Goal: Unclear

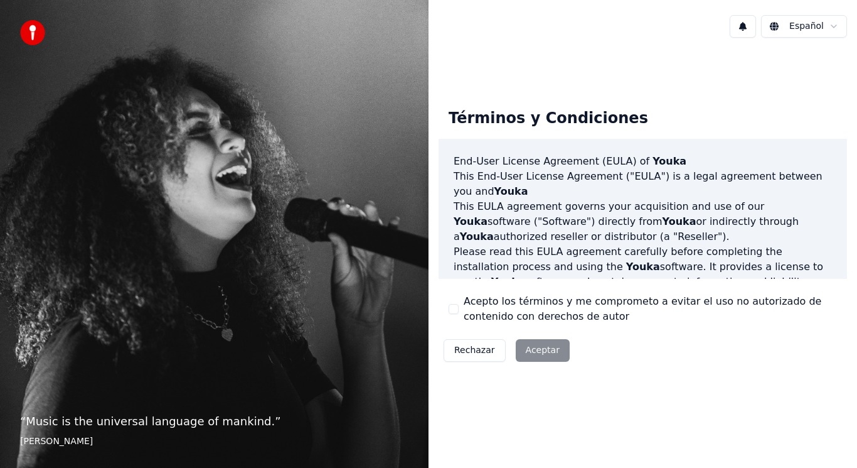
click at [806, 26] on html "“ Music is the universal language of mankind. ” [PERSON_NAME] Español Términos …" at bounding box center [428, 234] width 857 height 468
click at [833, 24] on html "“ Music is the universal language of mankind. ” [PERSON_NAME] Español Términos …" at bounding box center [428, 234] width 857 height 468
click at [531, 352] on div "Rechazar Aceptar" at bounding box center [507, 350] width 136 height 33
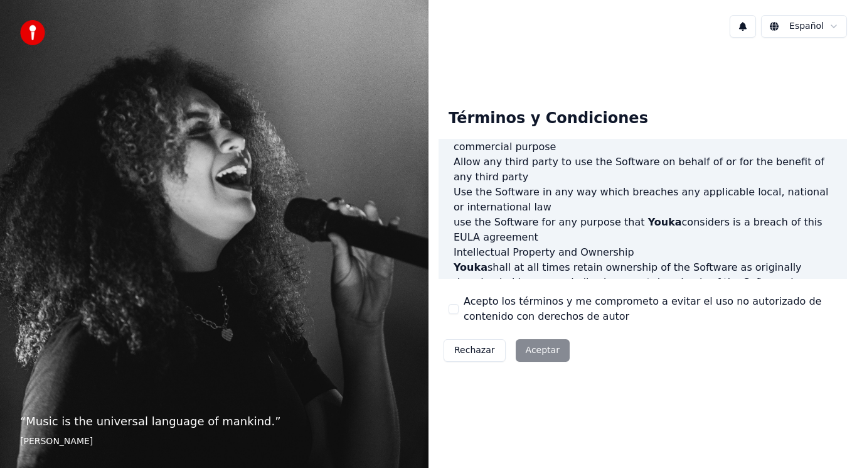
scroll to position [853, 0]
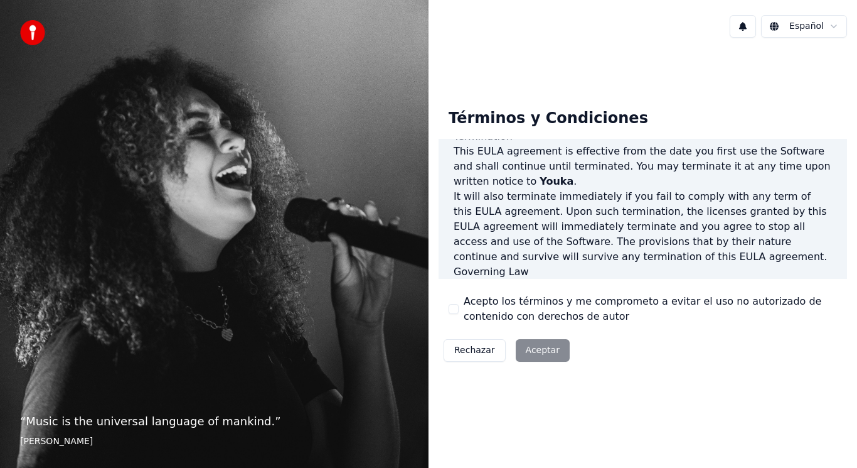
click at [543, 350] on div "Rechazar Aceptar" at bounding box center [507, 350] width 136 height 33
click at [528, 348] on div "Rechazar Aceptar" at bounding box center [507, 350] width 136 height 33
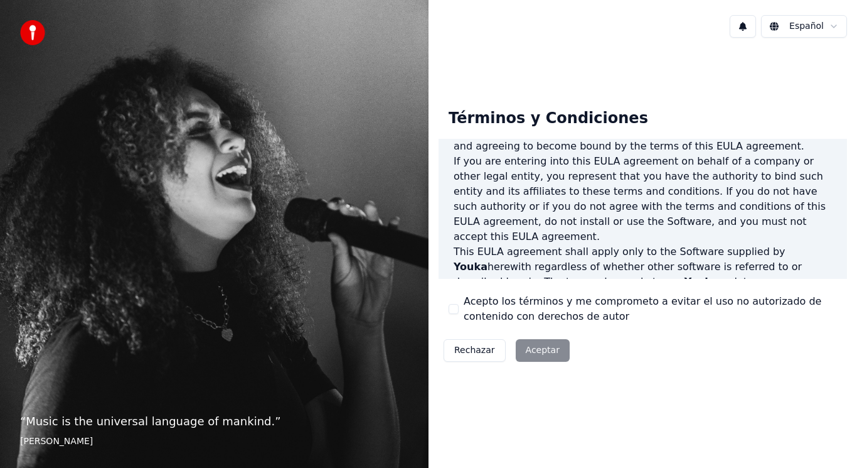
scroll to position [0, 0]
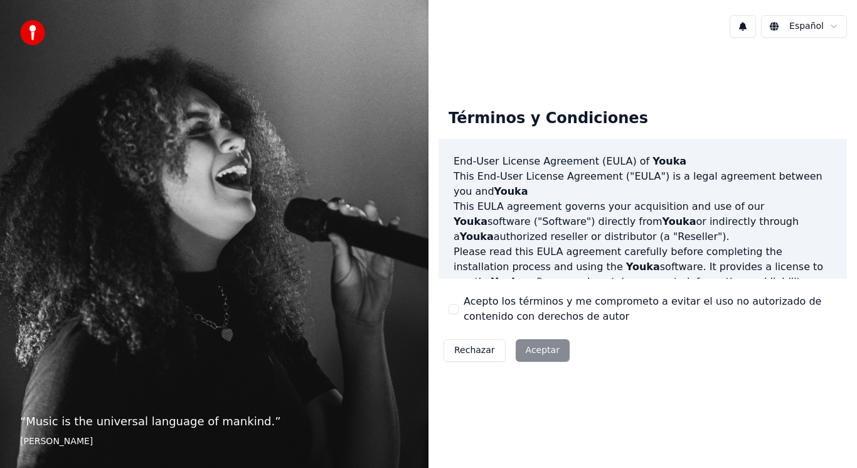
click at [531, 353] on div "Rechazar Aceptar" at bounding box center [507, 350] width 136 height 33
click at [531, 348] on div "Rechazar Aceptar" at bounding box center [507, 350] width 136 height 33
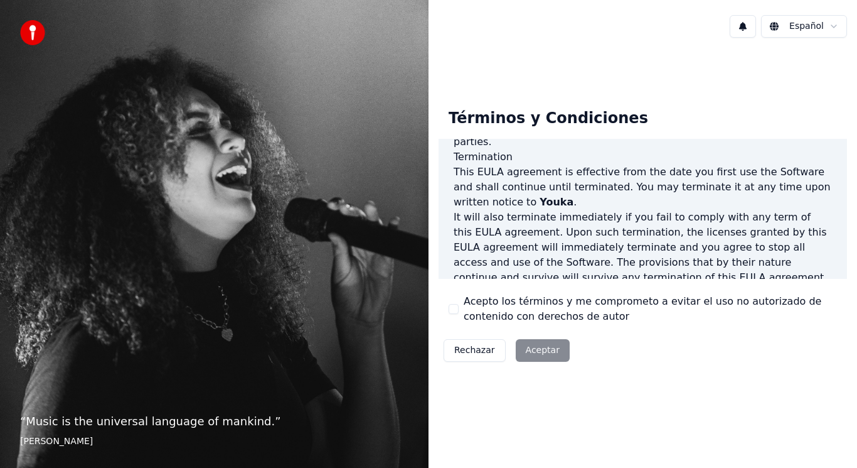
scroll to position [853, 0]
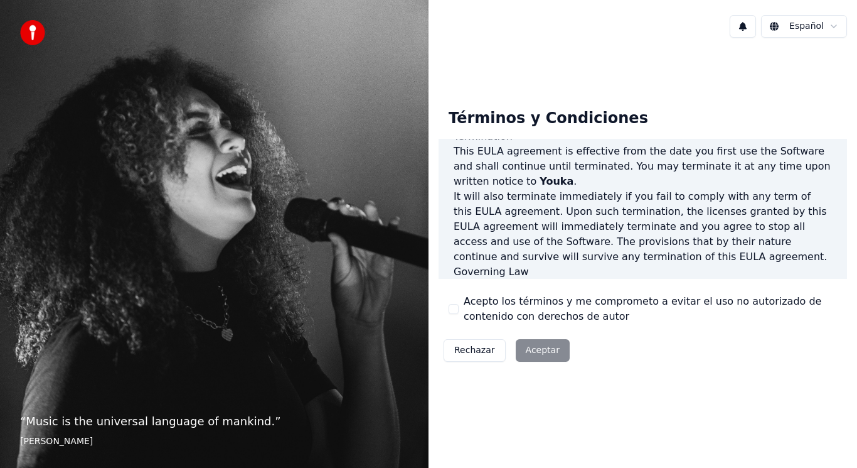
click at [535, 353] on div "Rechazar Aceptar" at bounding box center [507, 350] width 136 height 33
